Goal: Find specific page/section: Find specific page/section

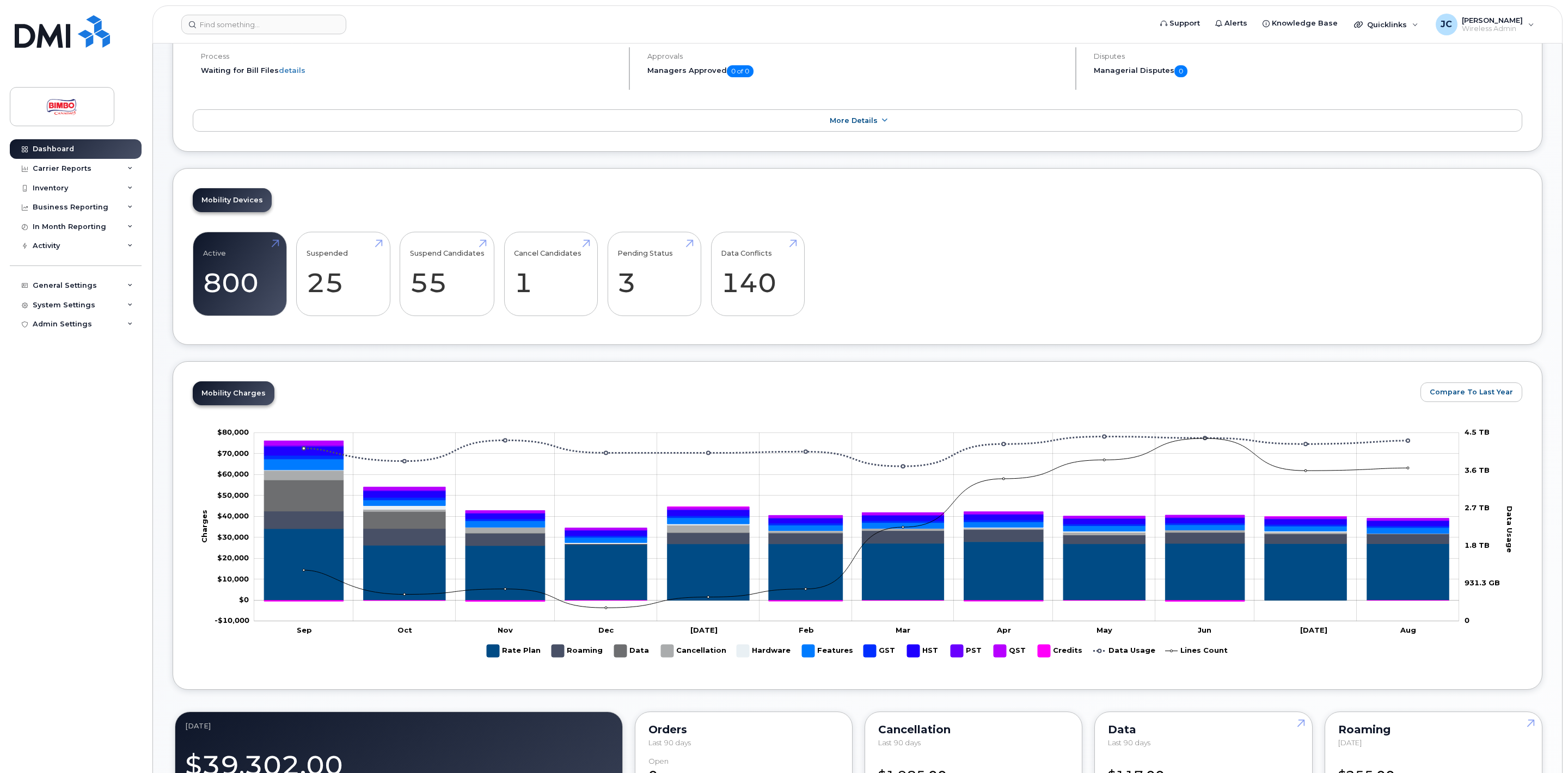
scroll to position [226, 0]
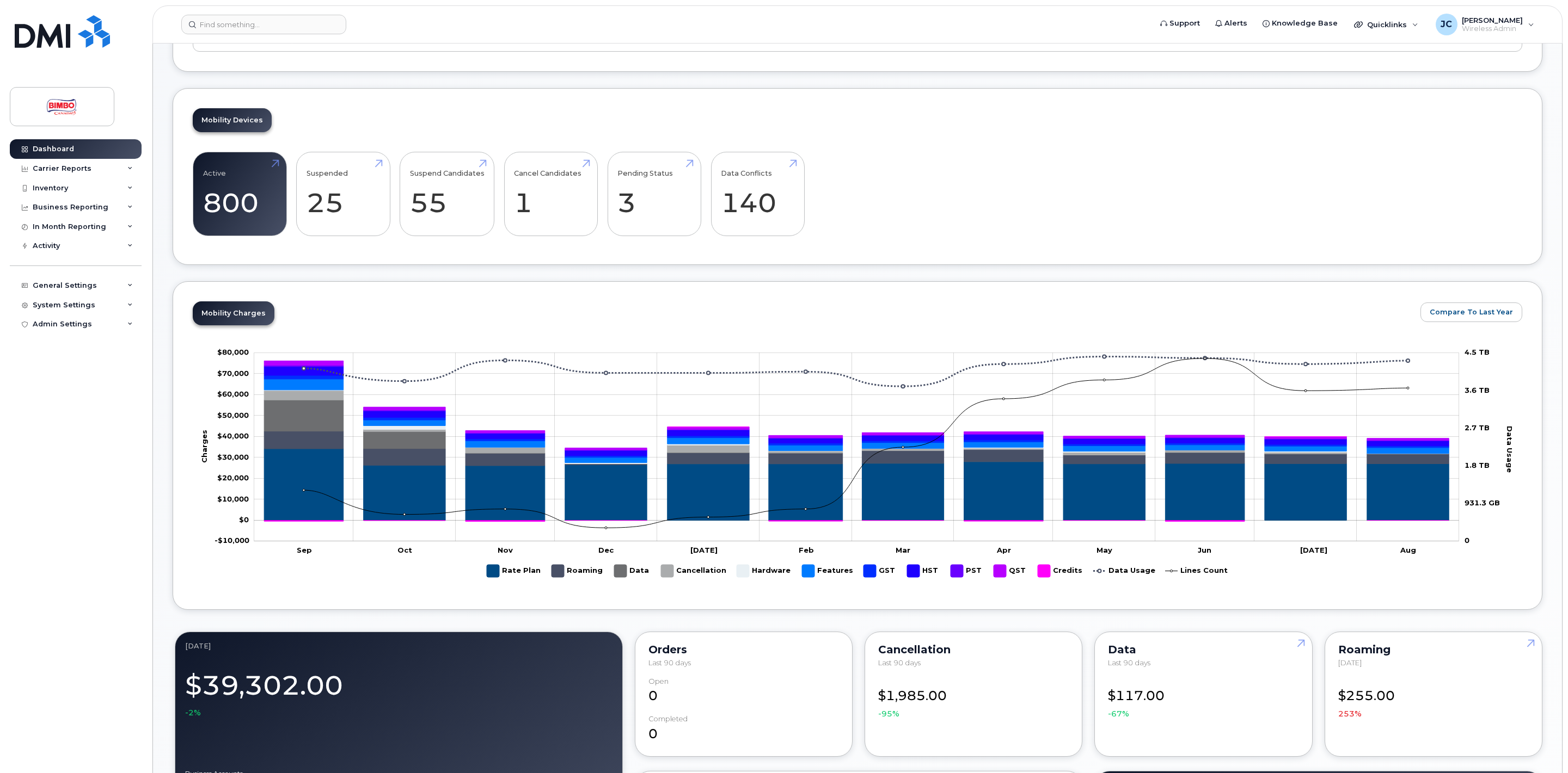
click at [1359, 289] on div "Mobility Charges Compare To Last Year Zoom Out Charges -$10,000 -$30,000 -$20,0…" at bounding box center [857, 445] width 1370 height 329
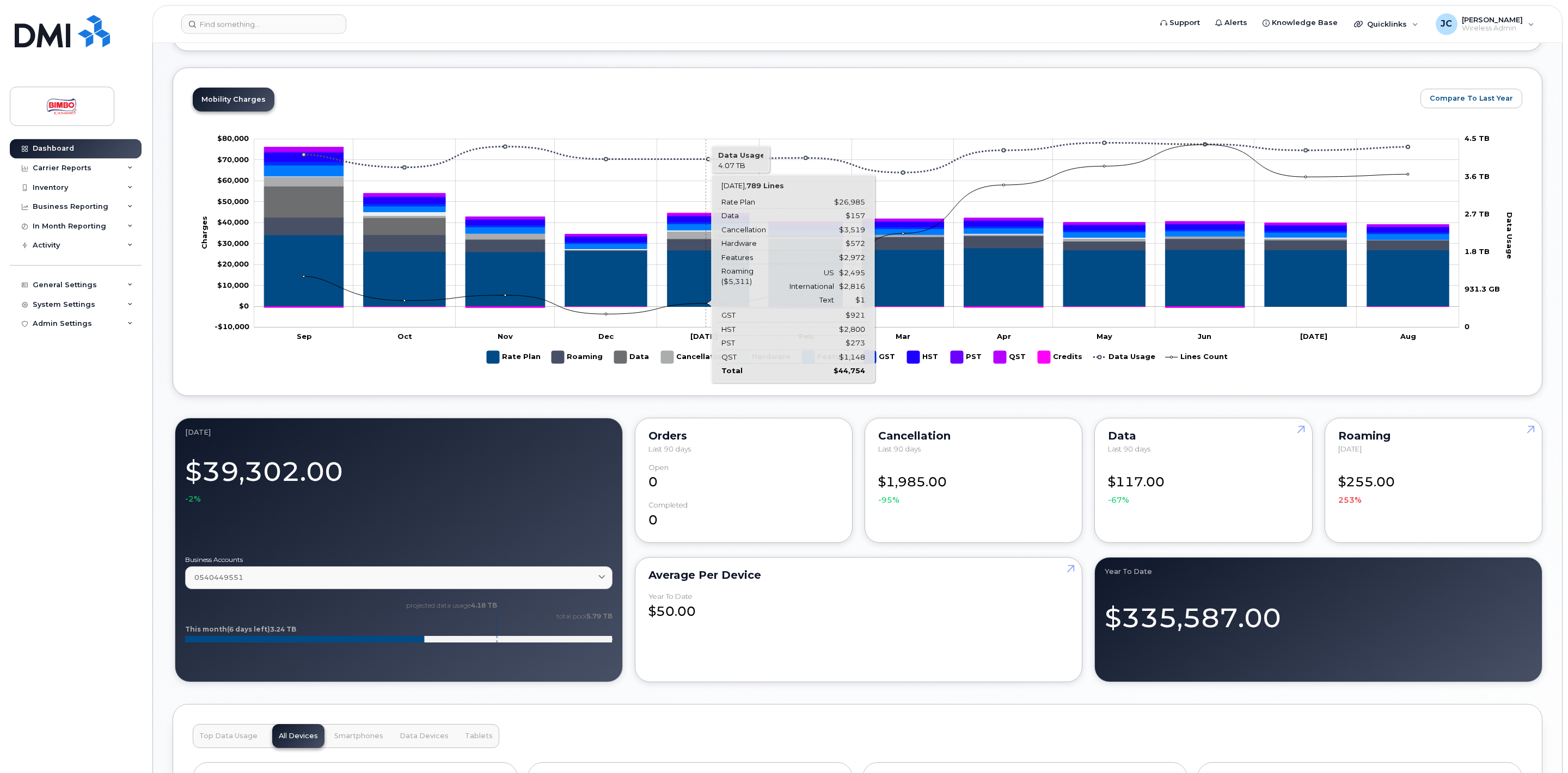
scroll to position [461, 0]
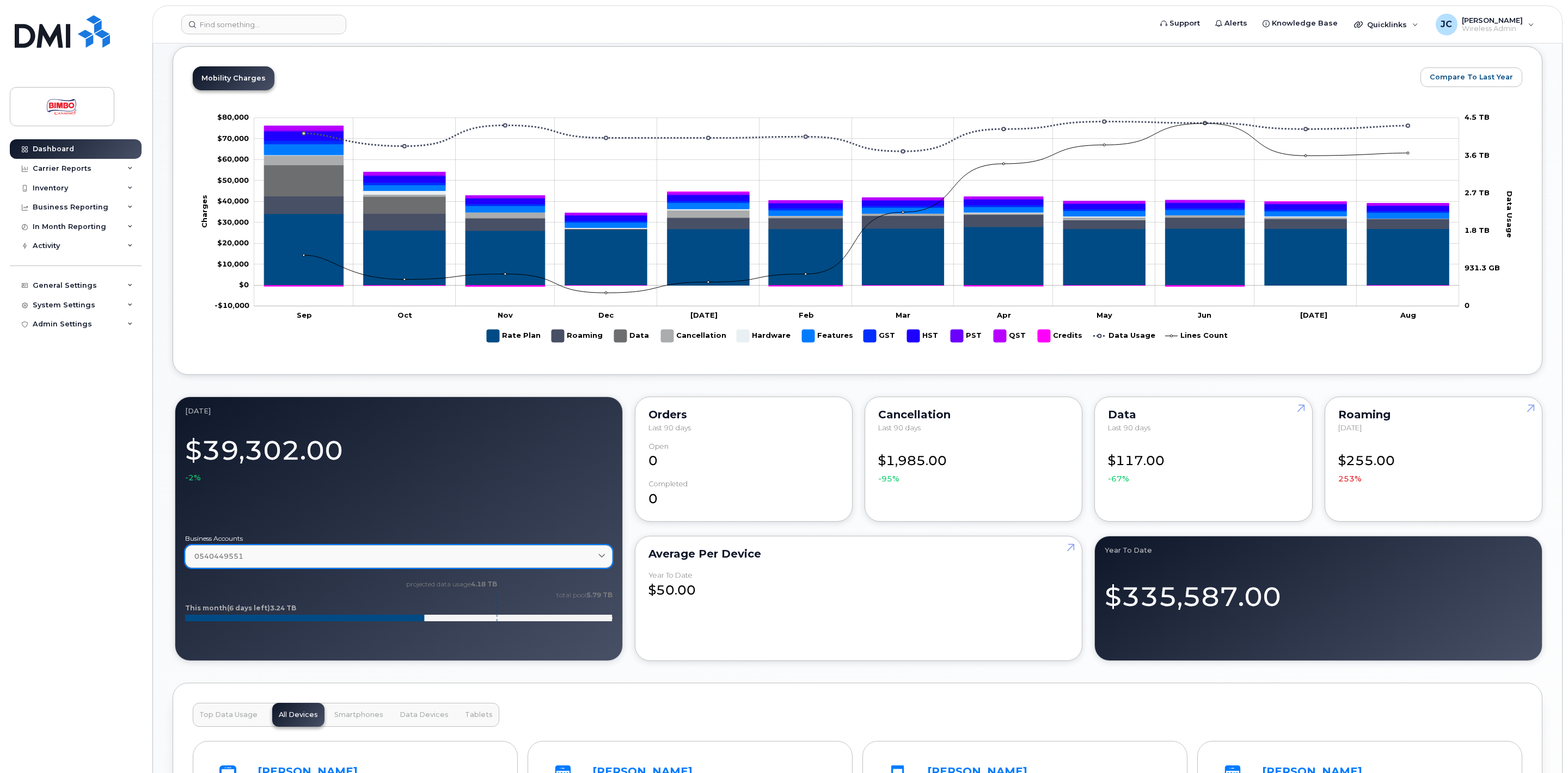
click at [599, 568] on link "0540449551" at bounding box center [398, 556] width 427 height 23
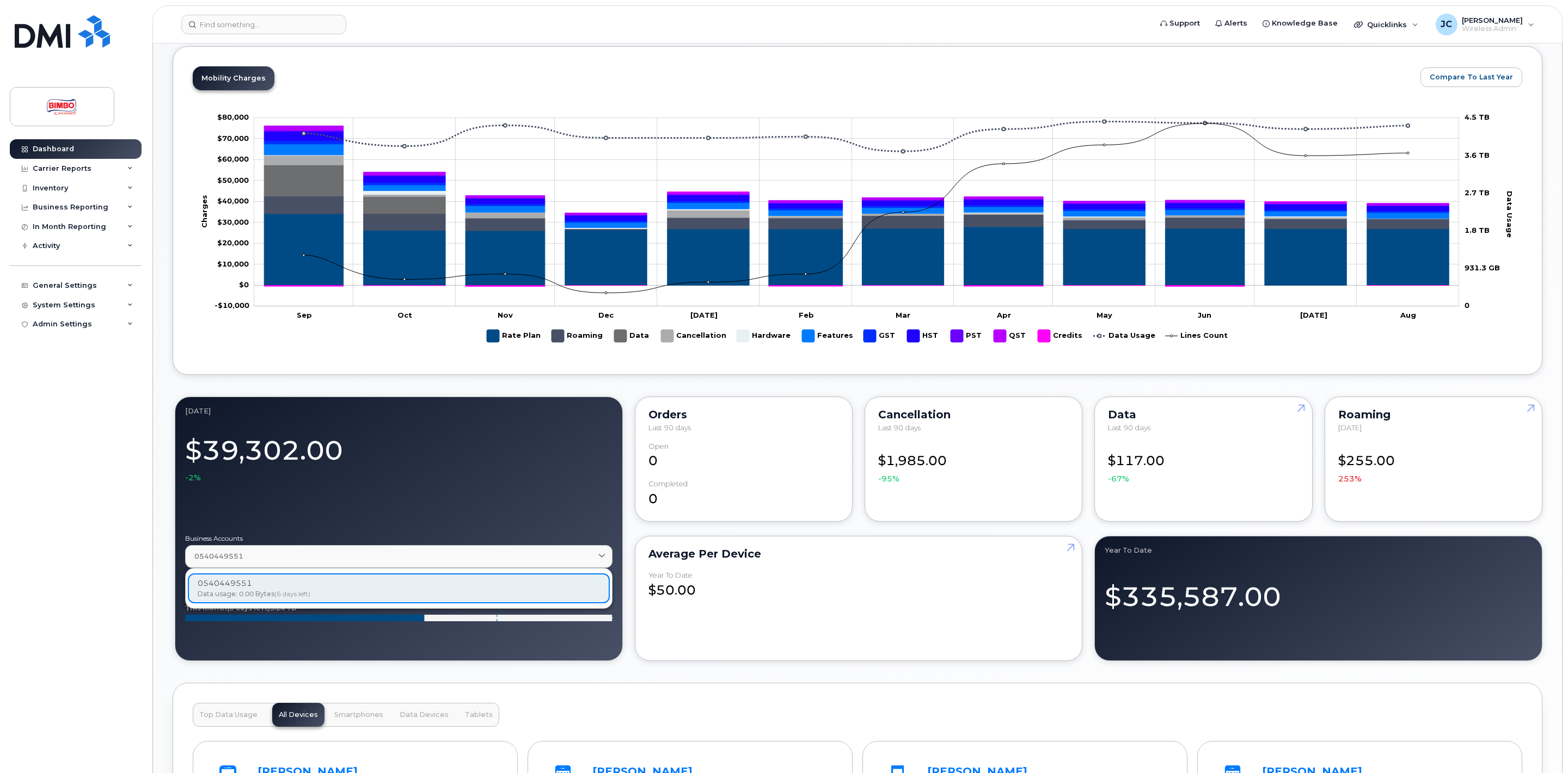
click at [66, 520] on div "Dashboard Carrier Reports Monthly Billing Data Daily Data Pooling Data Behavior…" at bounding box center [77, 448] width 135 height 617
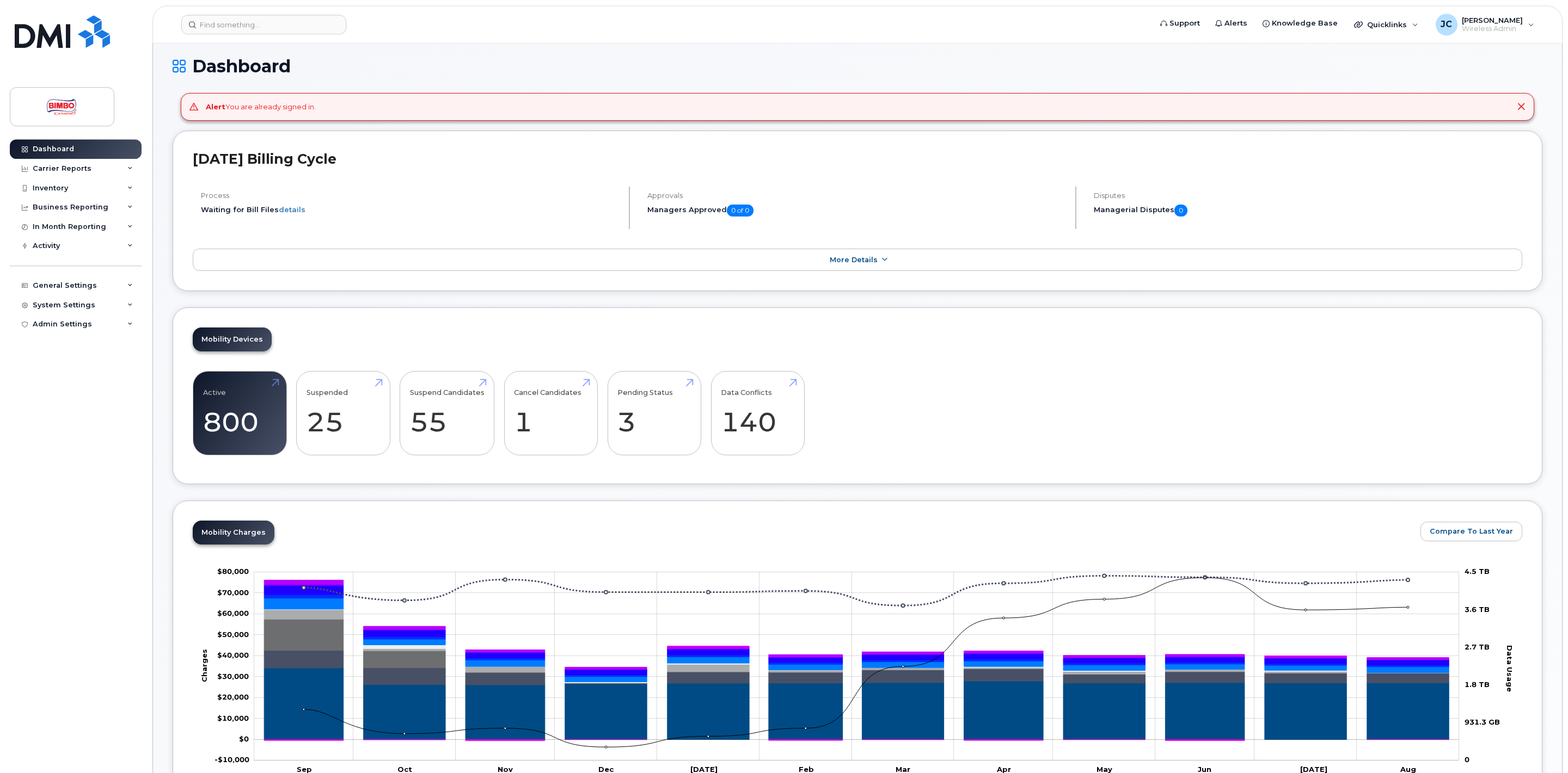
scroll to position [0, 0]
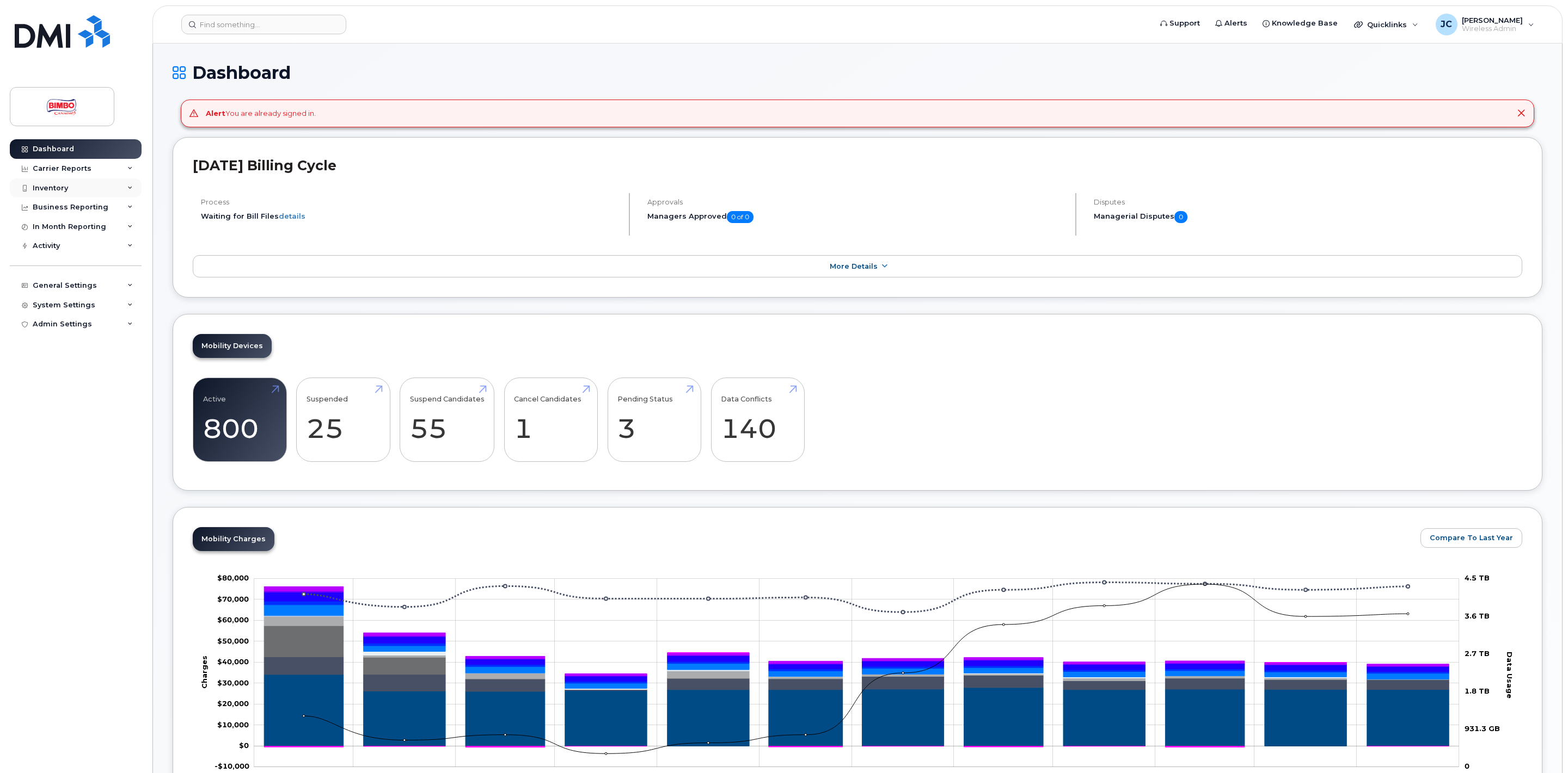
click at [54, 194] on div "Inventory" at bounding box center [76, 188] width 132 height 20
click at [96, 204] on div "Mobility Devices" at bounding box center [68, 207] width 62 height 10
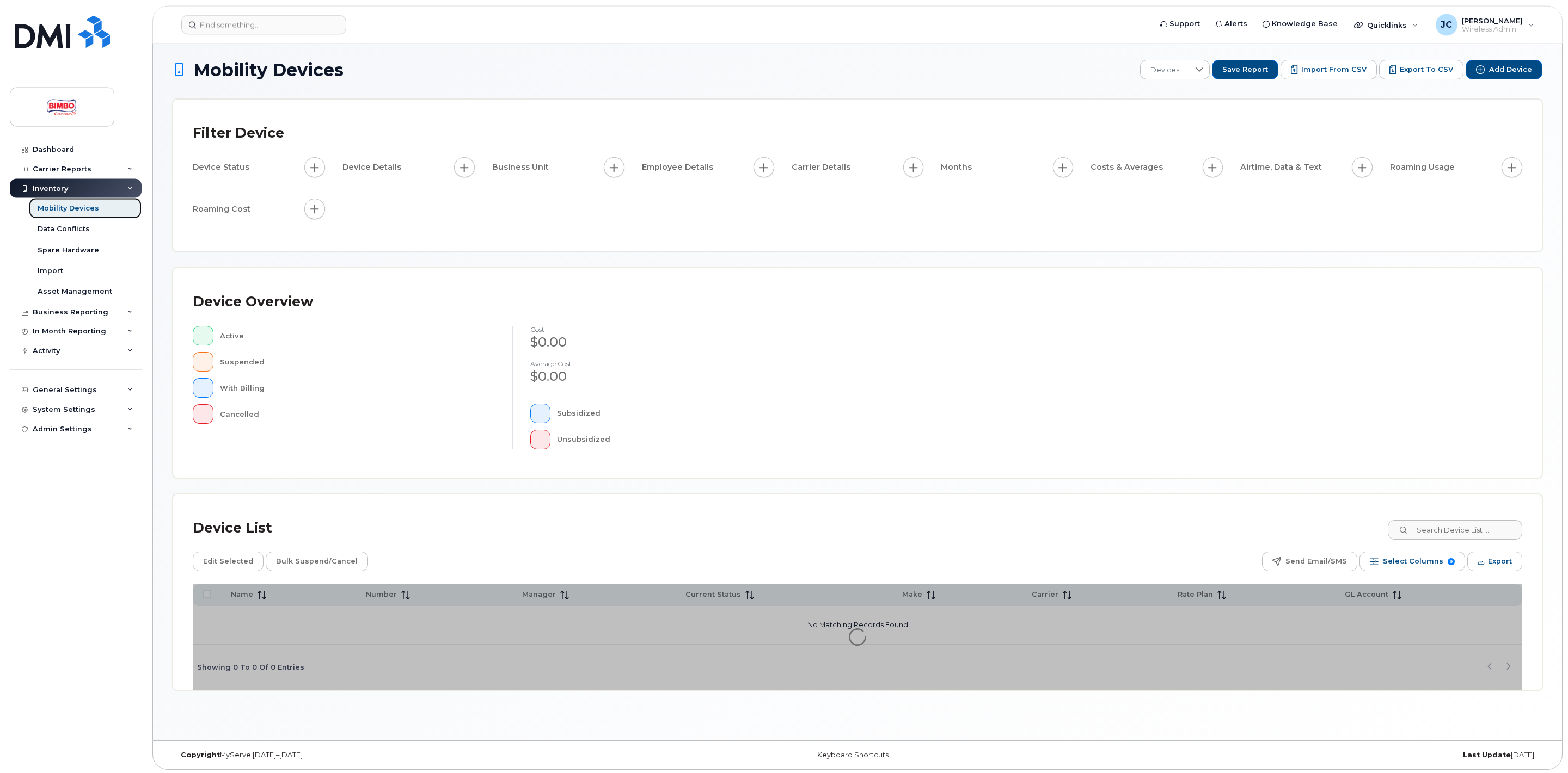
scroll to position [5, 0]
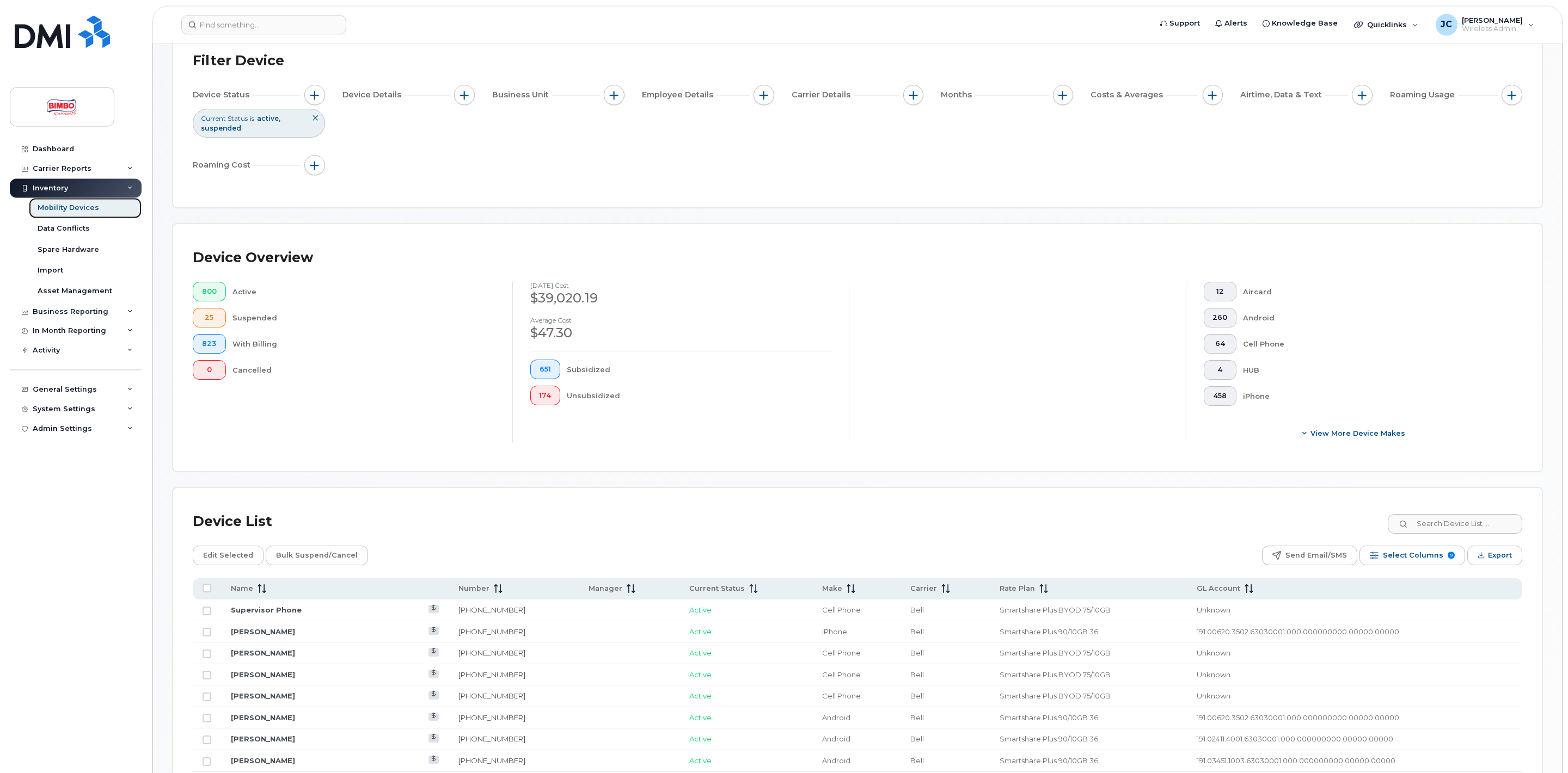
scroll to position [182, 0]
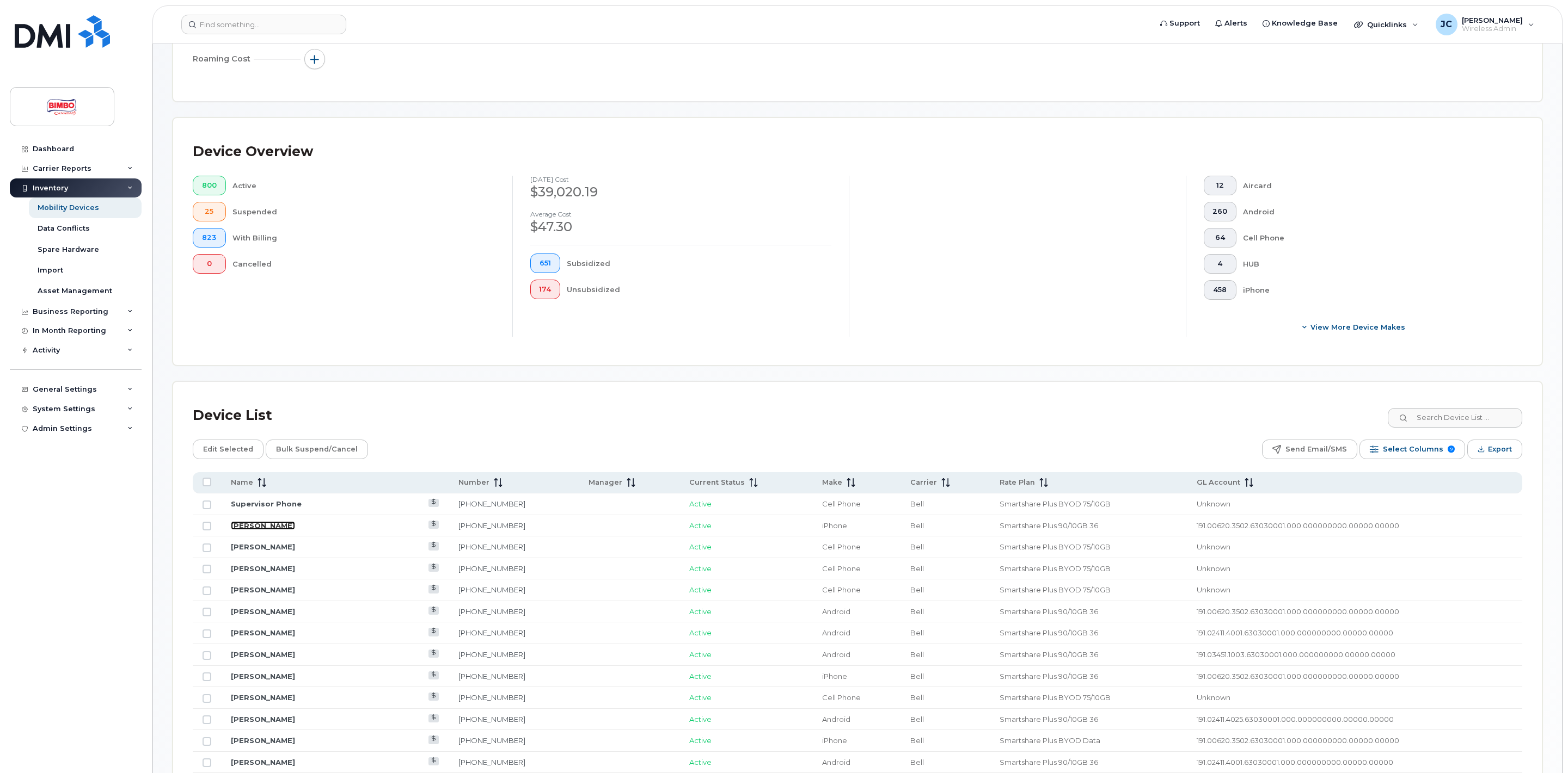
click at [257, 524] on link "[PERSON_NAME]" at bounding box center [263, 526] width 64 height 9
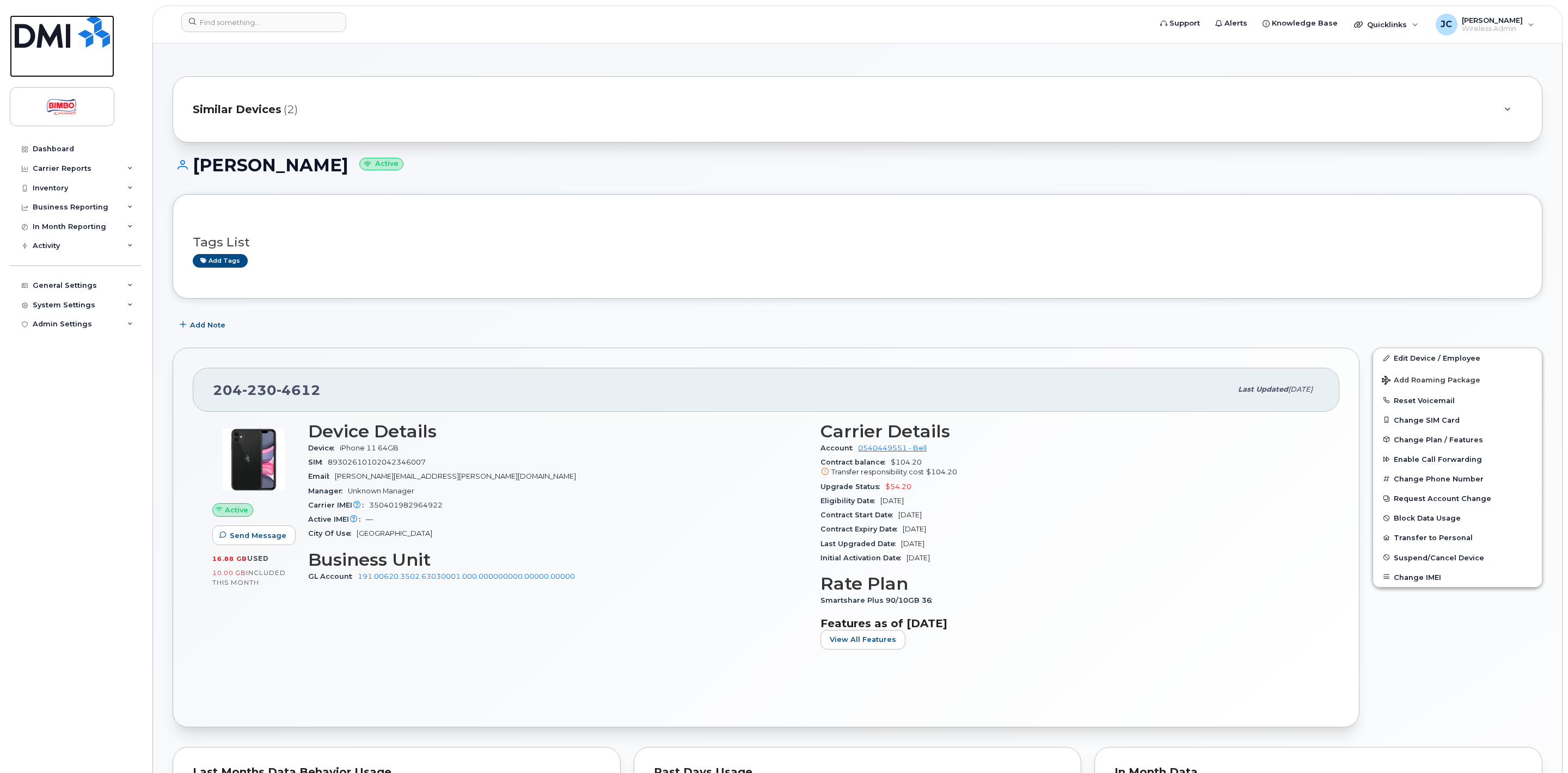
click at [80, 31] on img at bounding box center [62, 32] width 95 height 33
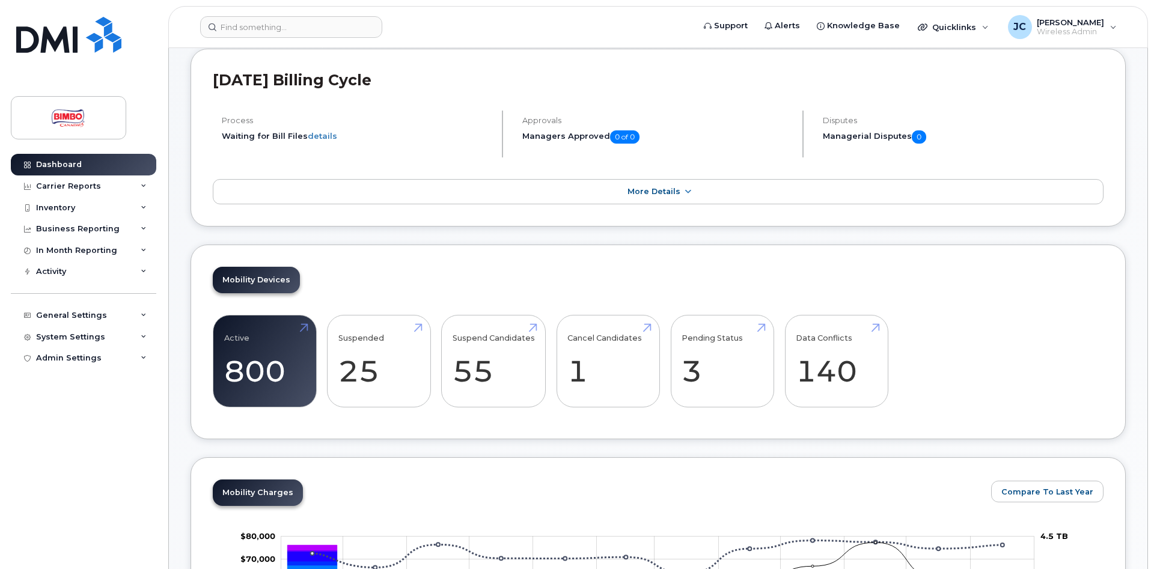
scroll to position [123, 0]
